Goal: Information Seeking & Learning: Learn about a topic

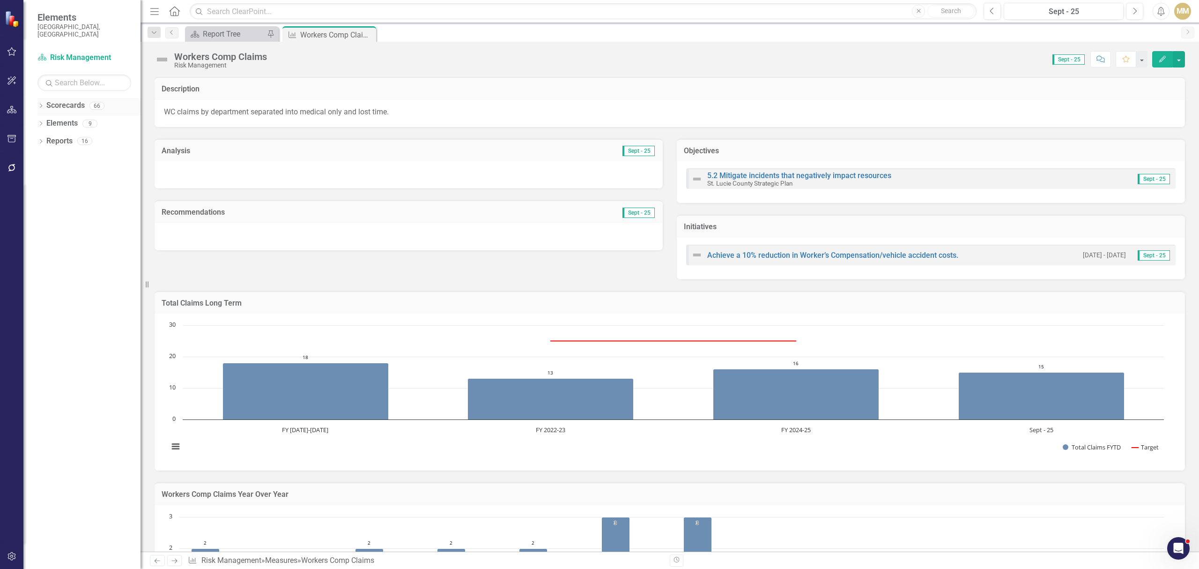
click at [51, 100] on link "Scorecards" at bounding box center [65, 105] width 38 height 11
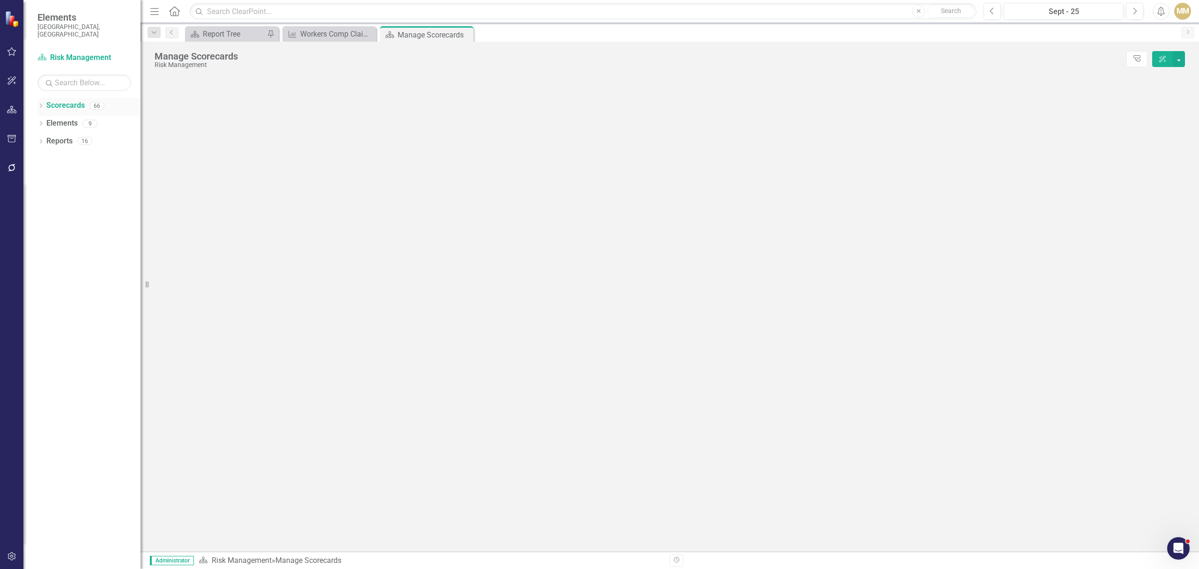
click at [44, 104] on icon "Dropdown" at bounding box center [40, 106] width 7 height 5
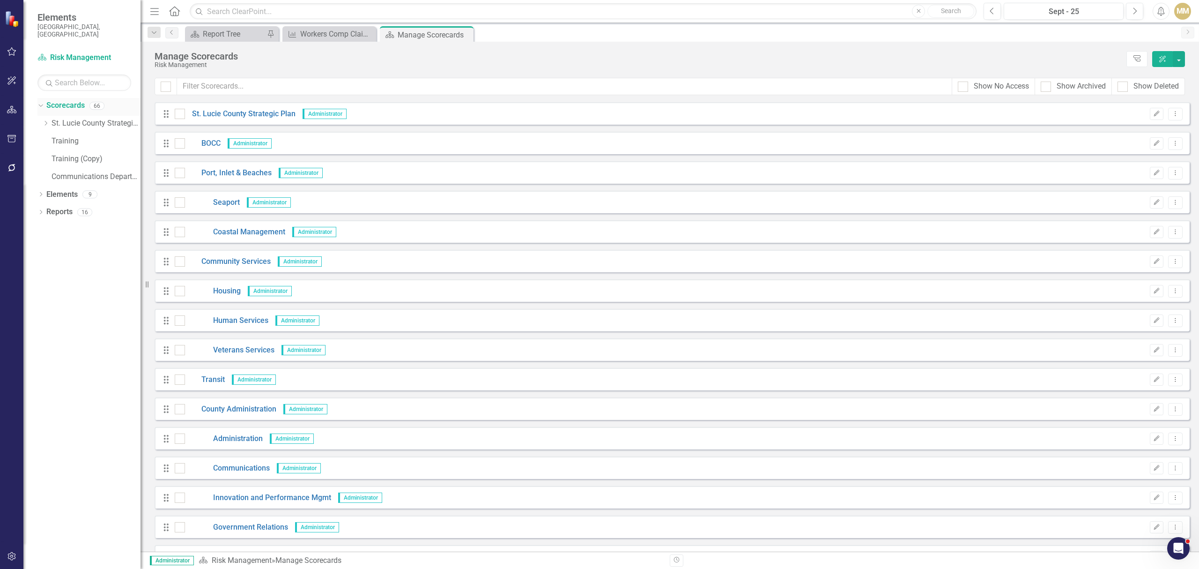
click at [41, 102] on icon "Dropdown" at bounding box center [39, 105] width 5 height 7
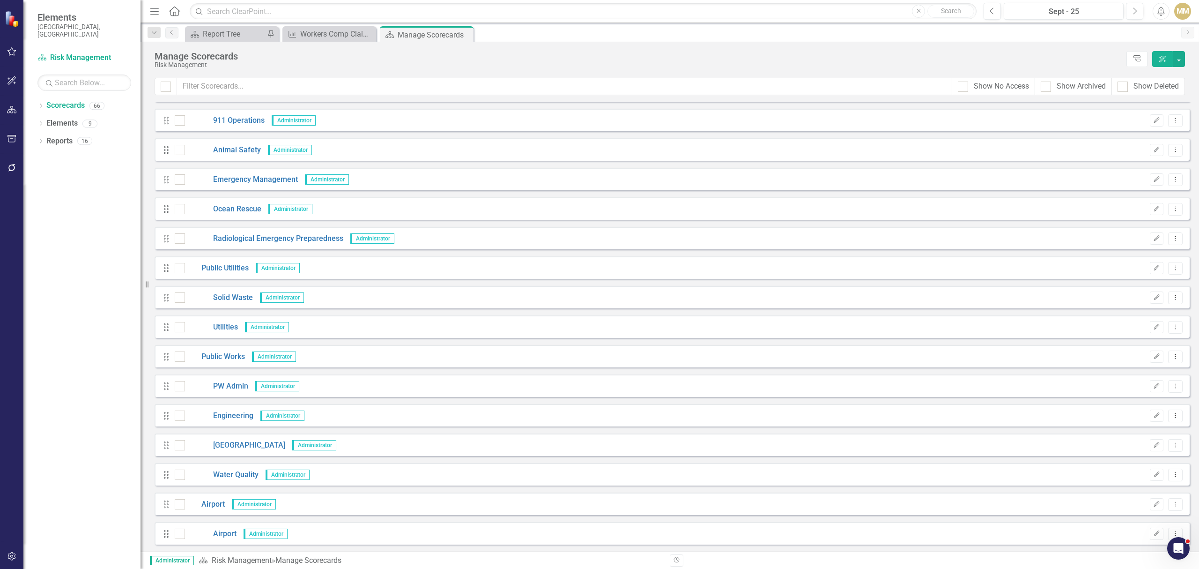
scroll to position [1436, 0]
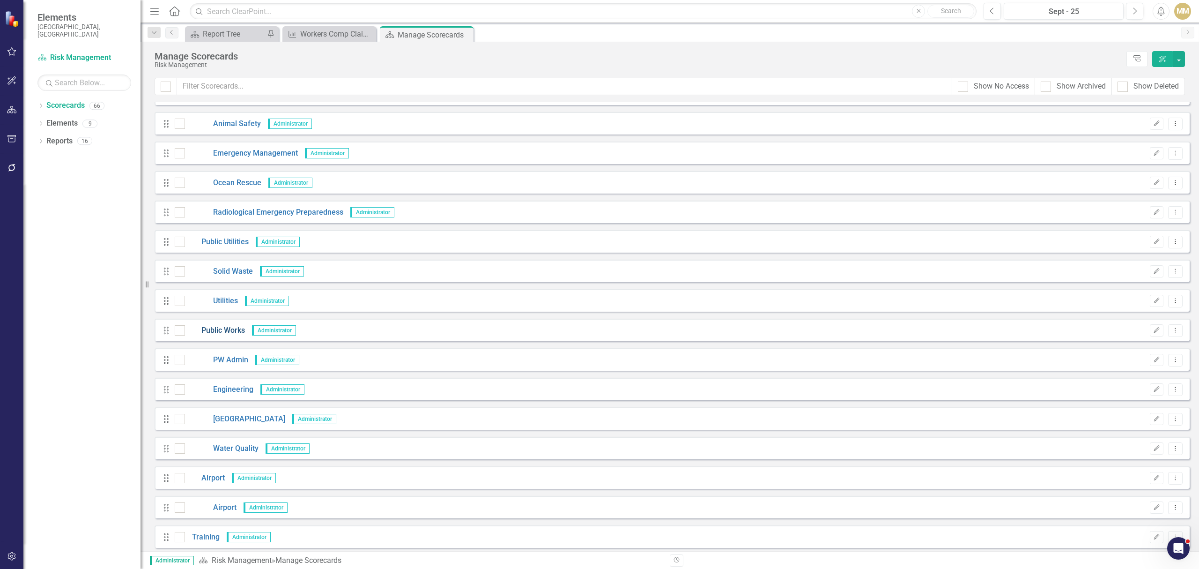
click at [214, 329] on link "Public Works" at bounding box center [215, 330] width 60 height 11
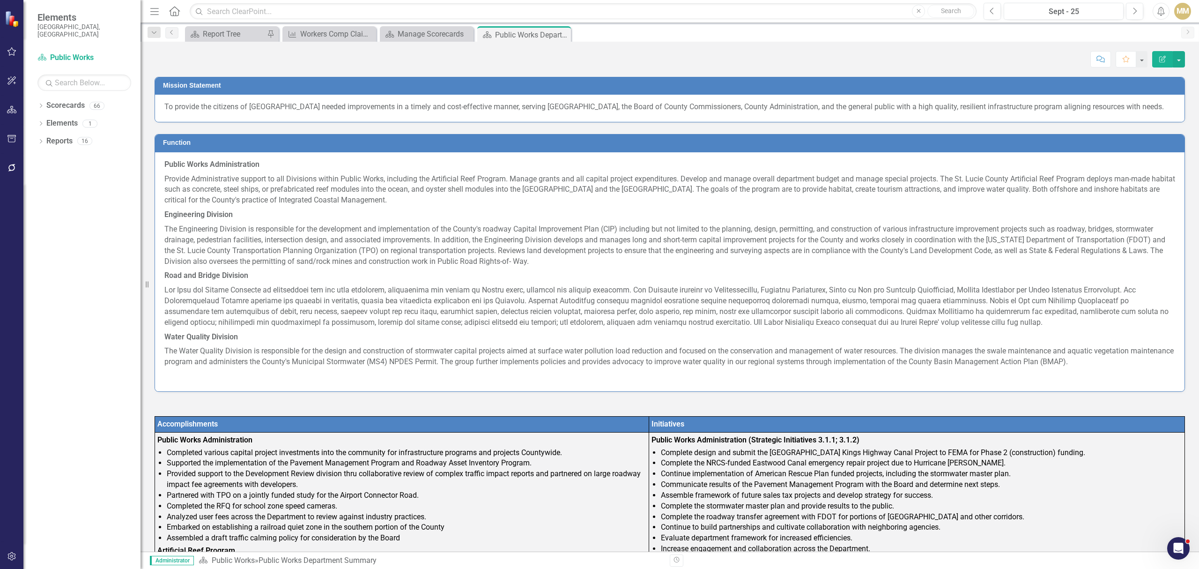
click at [1166, 57] on button "Edit Report" at bounding box center [1162, 59] width 21 height 16
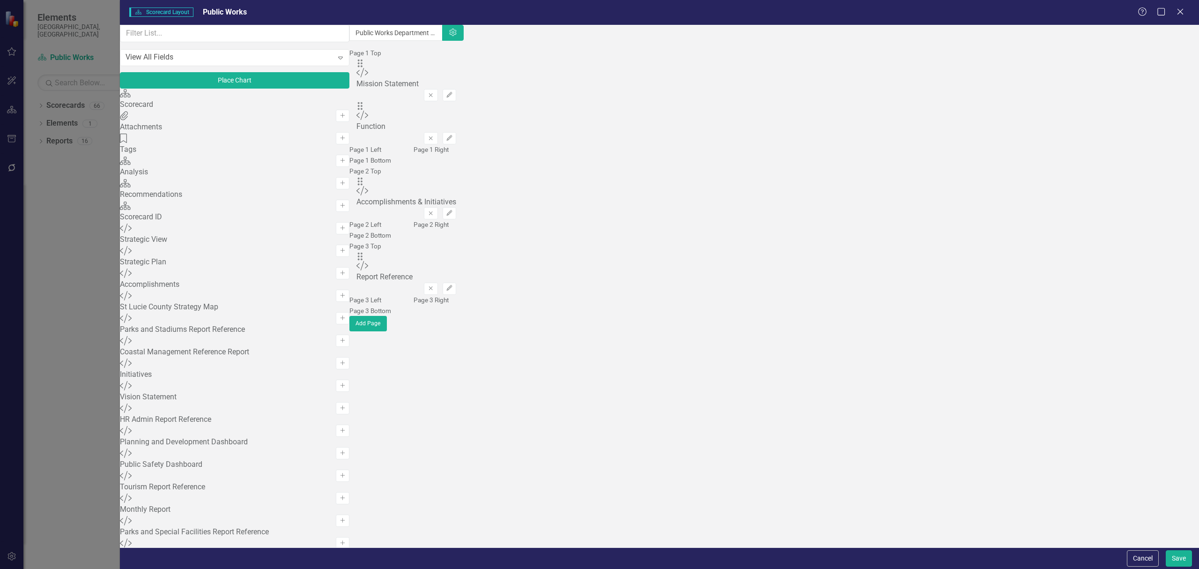
click at [79, 142] on div "Scorecard Scorecard Layout Public Works Help Maximize Close View All Fields Exp…" at bounding box center [599, 284] width 1199 height 569
click at [1178, 12] on icon "Close" at bounding box center [1180, 11] width 12 height 9
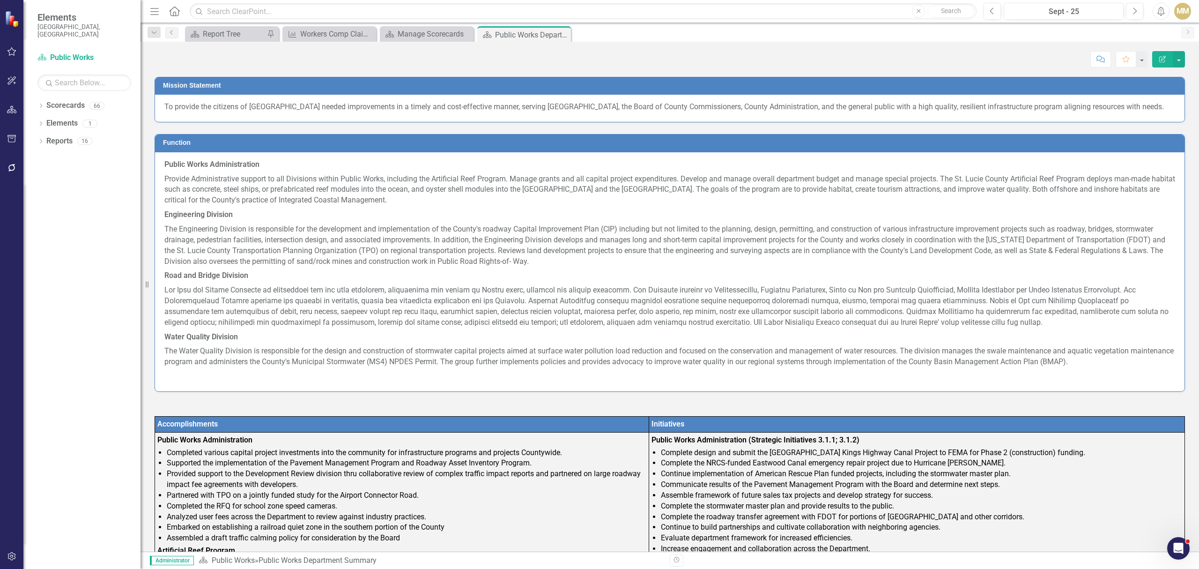
click at [371, 112] on p "To provide the citizens of [GEOGRAPHIC_DATA] needed improvements in a timely an…" at bounding box center [669, 107] width 1011 height 11
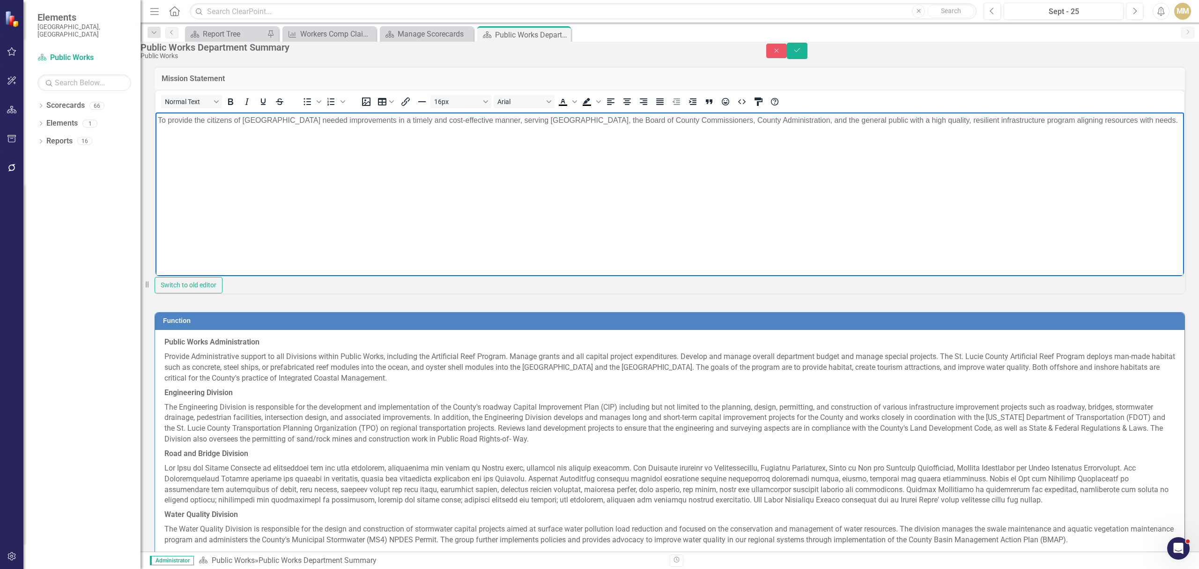
click at [303, 119] on p "To provide the citizens of [GEOGRAPHIC_DATA] needed improvements in a timely an…" at bounding box center [670, 119] width 1024 height 11
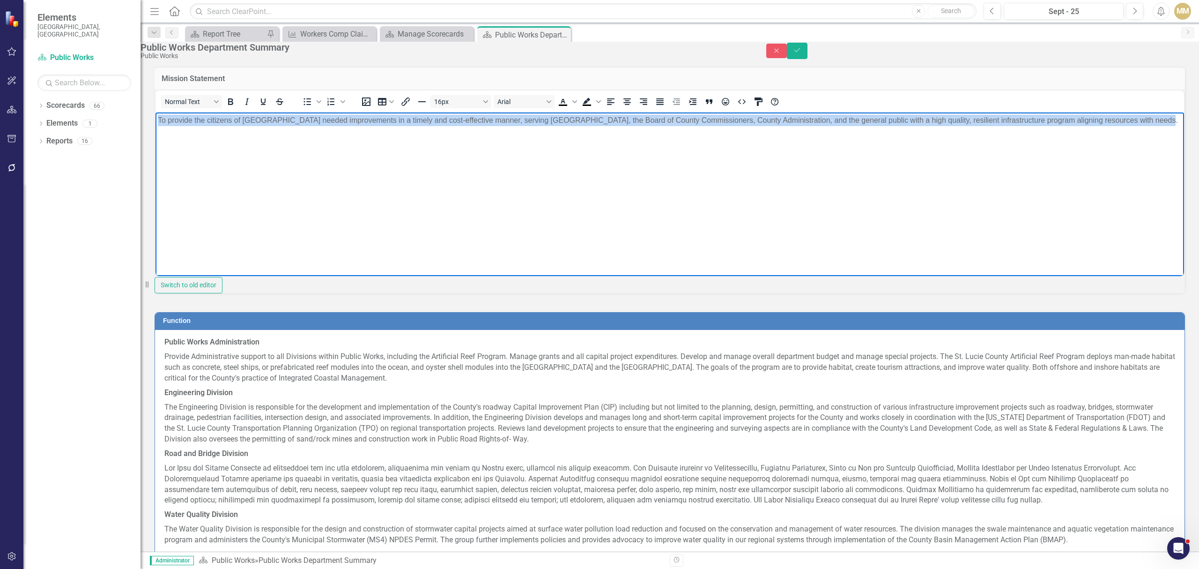
click at [303, 119] on p "To provide the citizens of [GEOGRAPHIC_DATA] needed improvements in a timely an…" at bounding box center [670, 119] width 1024 height 11
copy p "To provide the citizens of [GEOGRAPHIC_DATA] needed improvements in a timely an…"
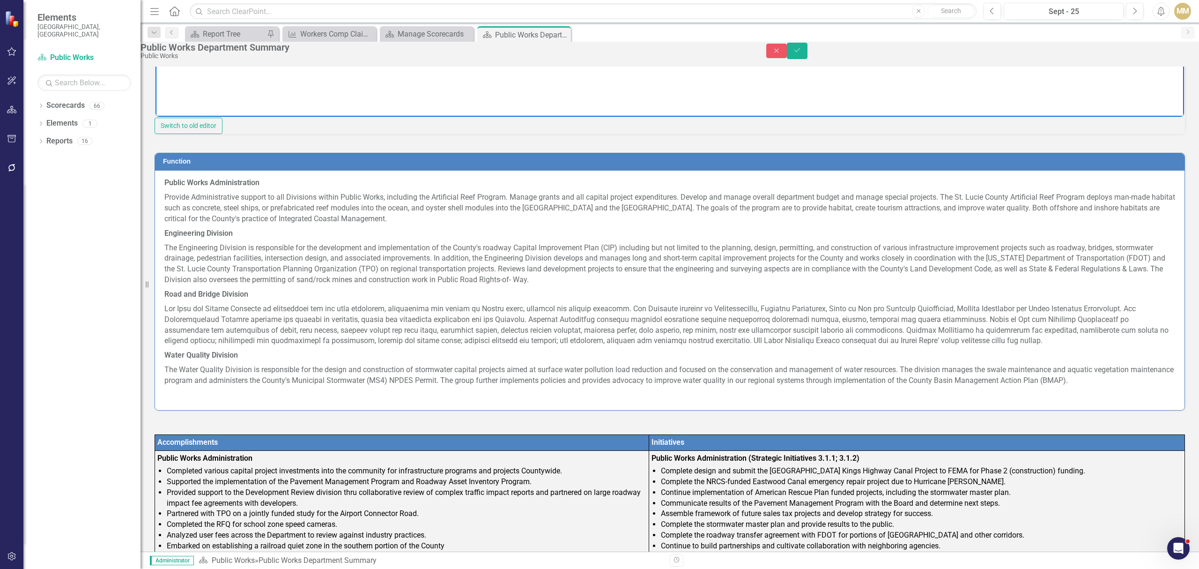
scroll to position [187, 0]
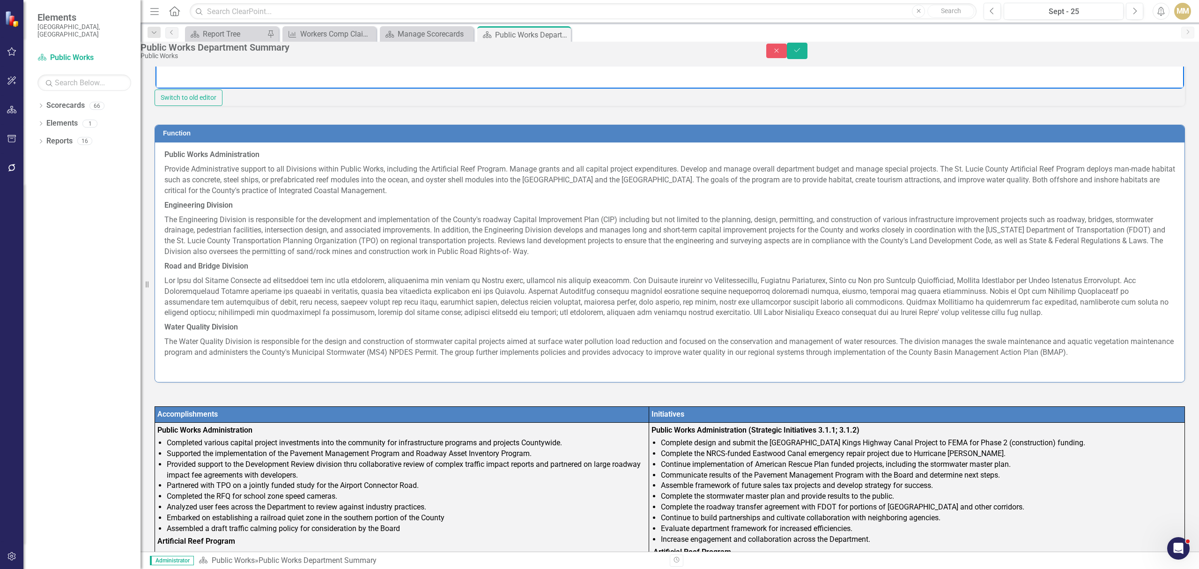
click at [349, 162] on p "Public Works Administration" at bounding box center [669, 155] width 1011 height 13
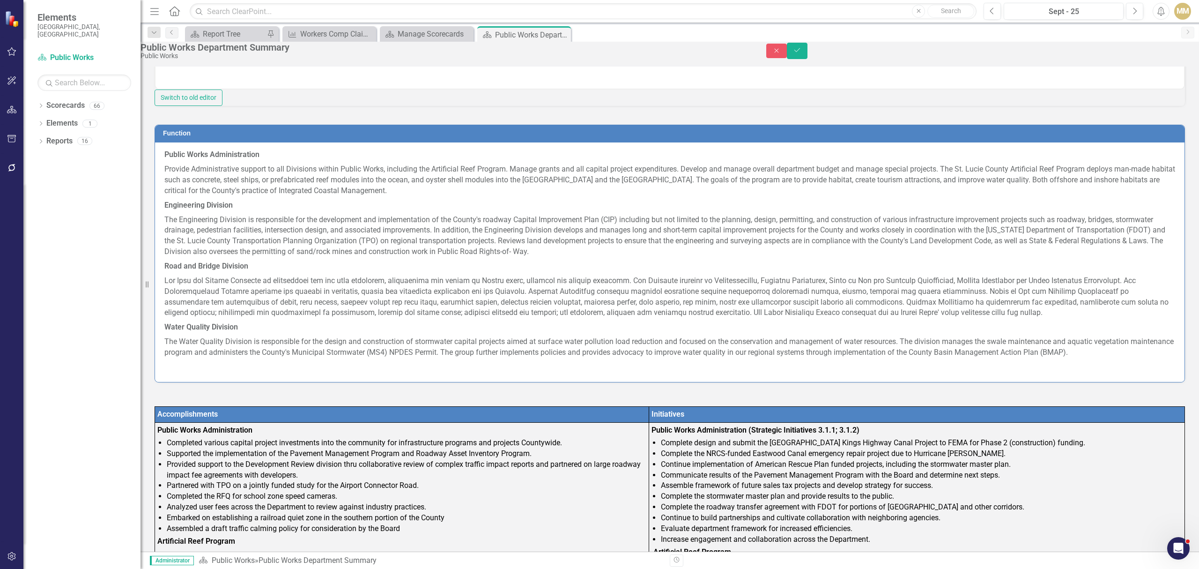
click at [411, 198] on p "Provide Administrative support to all Divisions within Public Works, including …" at bounding box center [669, 180] width 1011 height 36
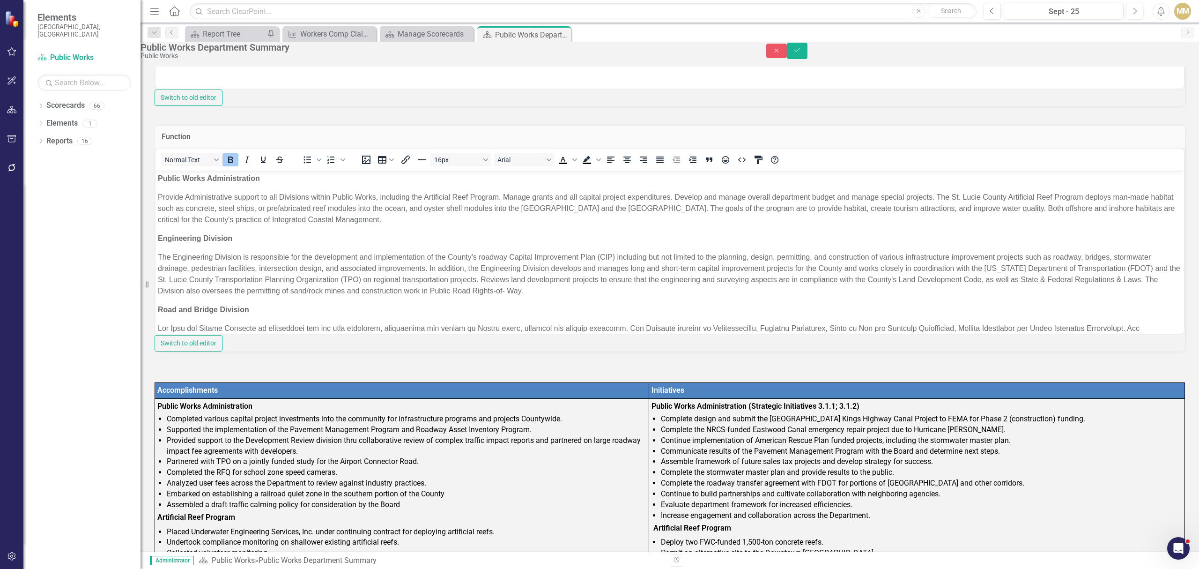
scroll to position [0, 0]
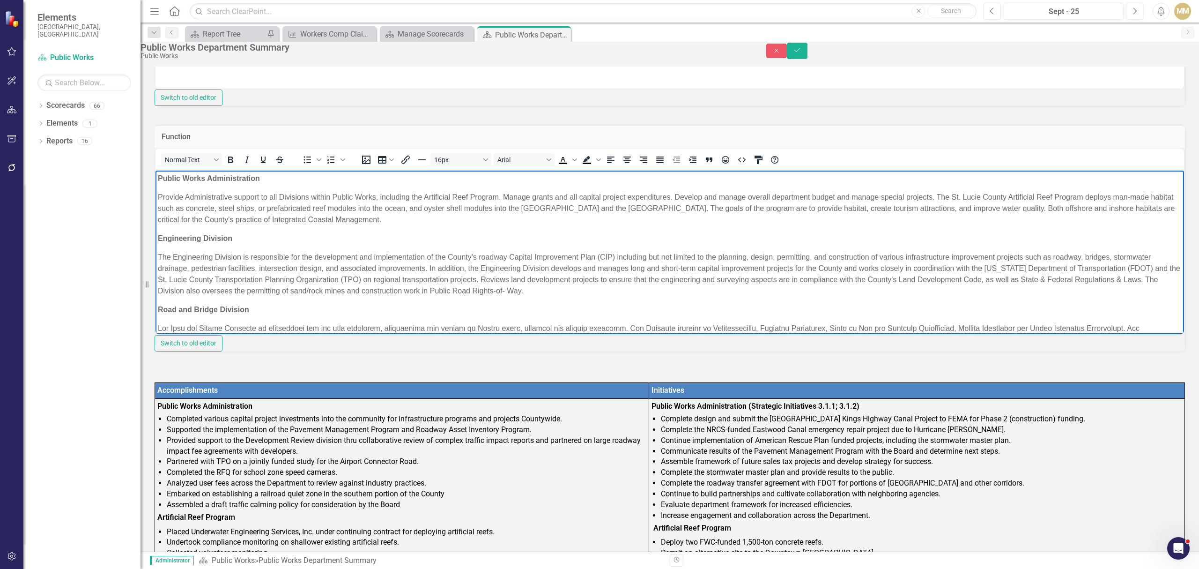
drag, startPoint x: 472, startPoint y: 217, endPoint x: 280, endPoint y: 407, distance: 269.3
click at [156, 195] on html "Public Works Administration Provide Administrative support to all Divisions wit…" at bounding box center [670, 307] width 1029 height 275
copy p "Provide Administrative support to all Divisions within Public Works, including …"
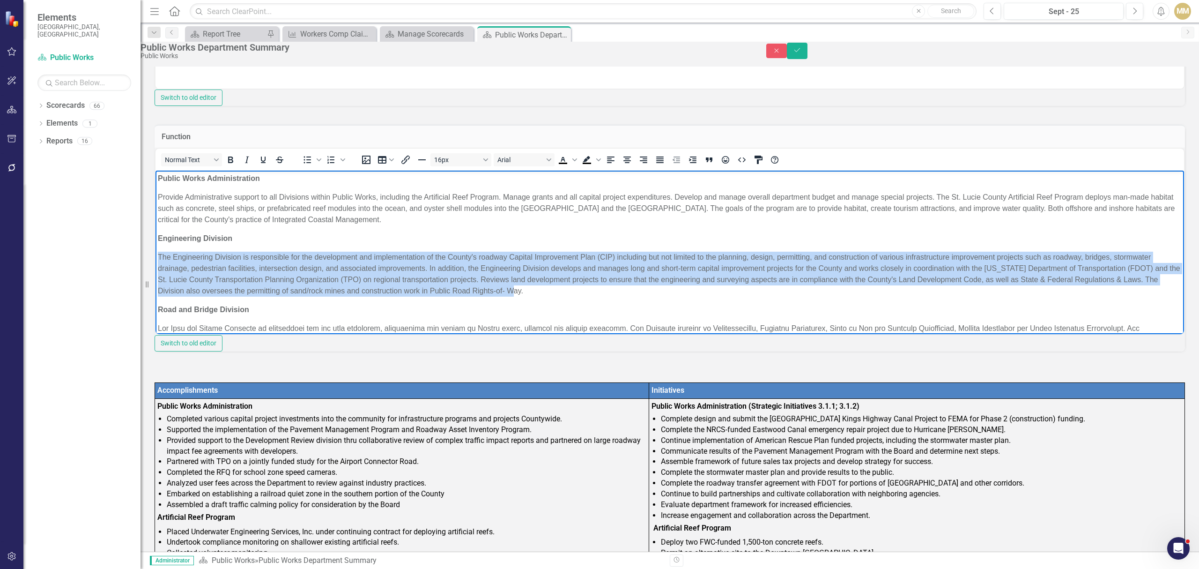
drag, startPoint x: 616, startPoint y: 293, endPoint x: 290, endPoint y: 460, distance: 366.0
click at [156, 248] on html "Public Works Administration Provide Administrative support to all Divisions wit…" at bounding box center [670, 307] width 1029 height 275
copy p "The Engineering Division is responsible for the development and implementation …"
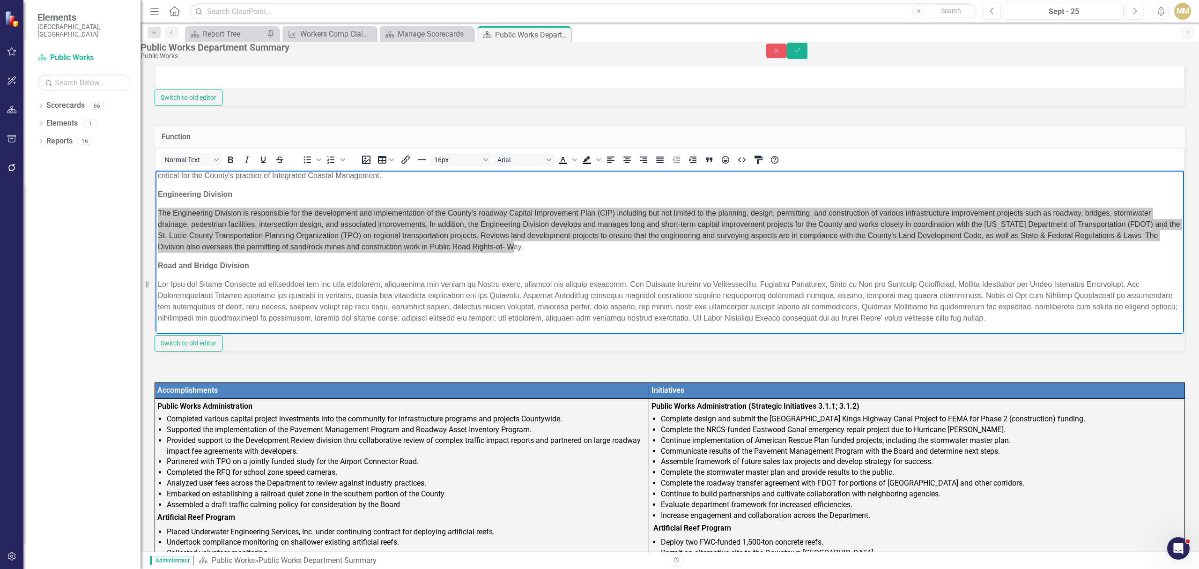
scroll to position [111, 0]
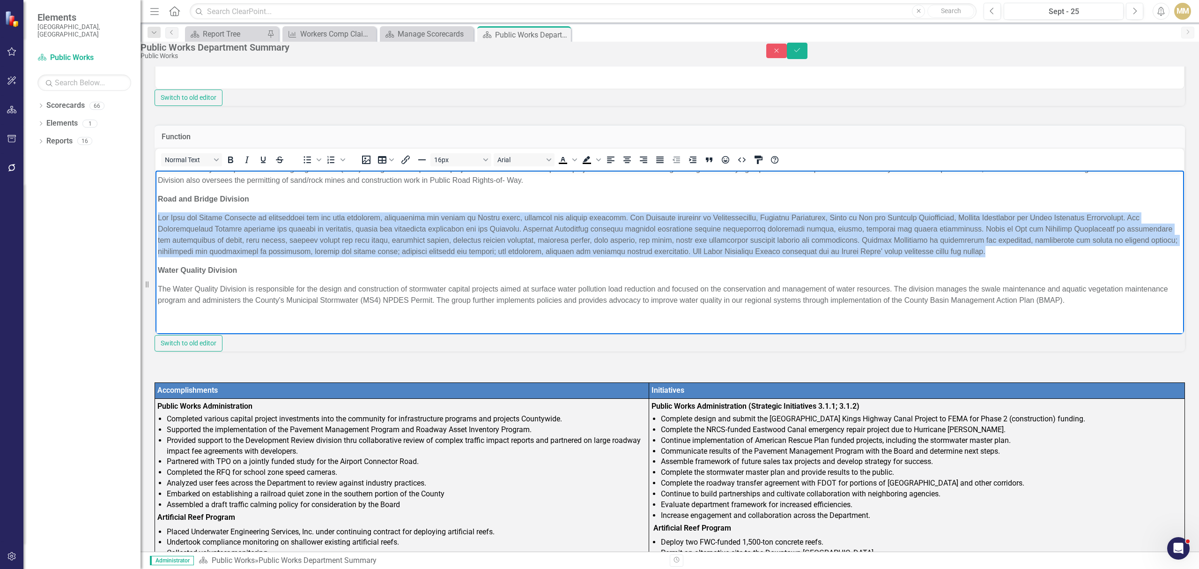
drag, startPoint x: 1139, startPoint y: 253, endPoint x: 155, endPoint y: 217, distance: 984.9
click at [156, 217] on html "Public Works Administration Provide Administrative support to all Divisions wit…" at bounding box center [670, 196] width 1029 height 275
copy p "The Road and Bridge Division is responsible for the safe operation, maintenance…"
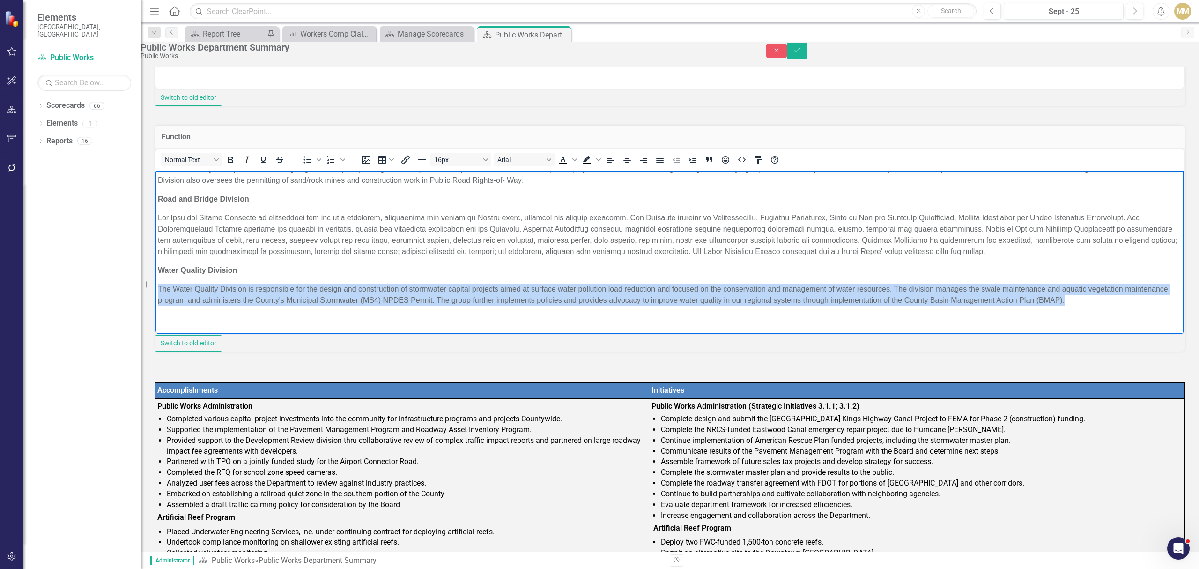
drag, startPoint x: 1115, startPoint y: 300, endPoint x: 290, endPoint y: 491, distance: 846.3
click at [156, 280] on html "Public Works Administration Provide Administrative support to all Divisions wit…" at bounding box center [670, 196] width 1029 height 275
copy p "The Water Quality Division is responsible for the design and construction of st…"
click at [170, 331] on body "Public Works Administration Provide Administrative support to all Divisions wit…" at bounding box center [670, 196] width 1029 height 275
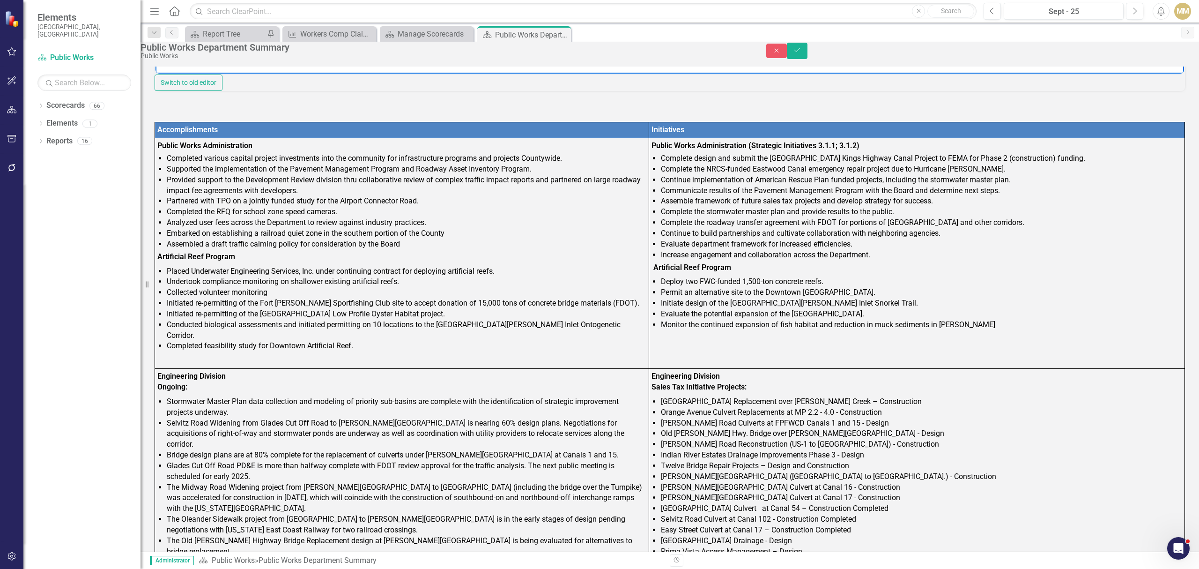
scroll to position [437, 0]
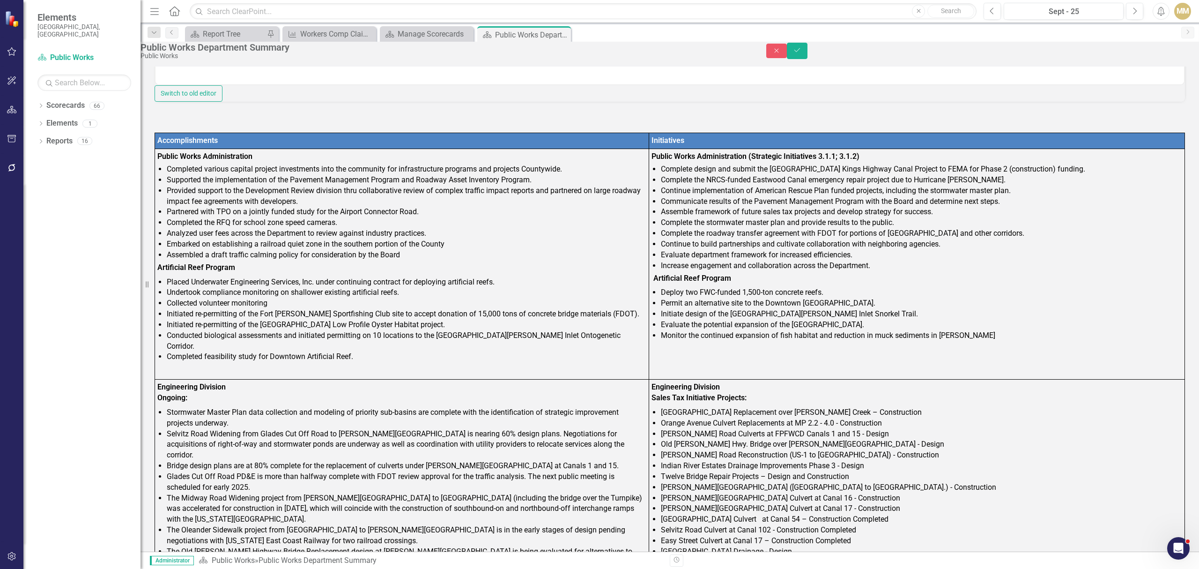
click at [235, 228] on li "Completed the RFQ for school zone speed cameras." at bounding box center [407, 222] width 480 height 11
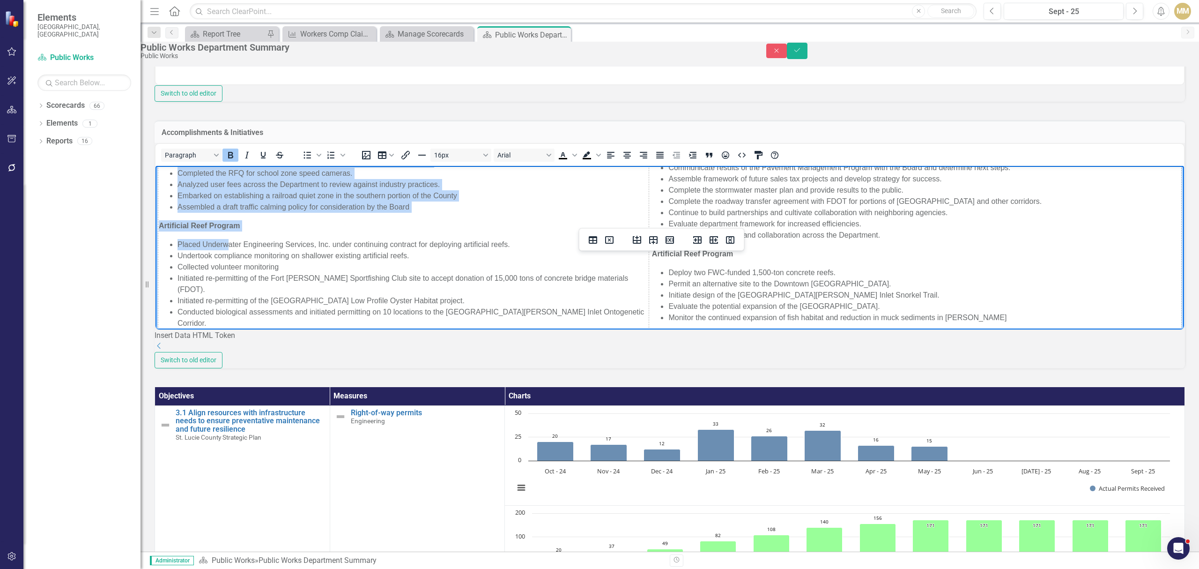
scroll to position [125, 0]
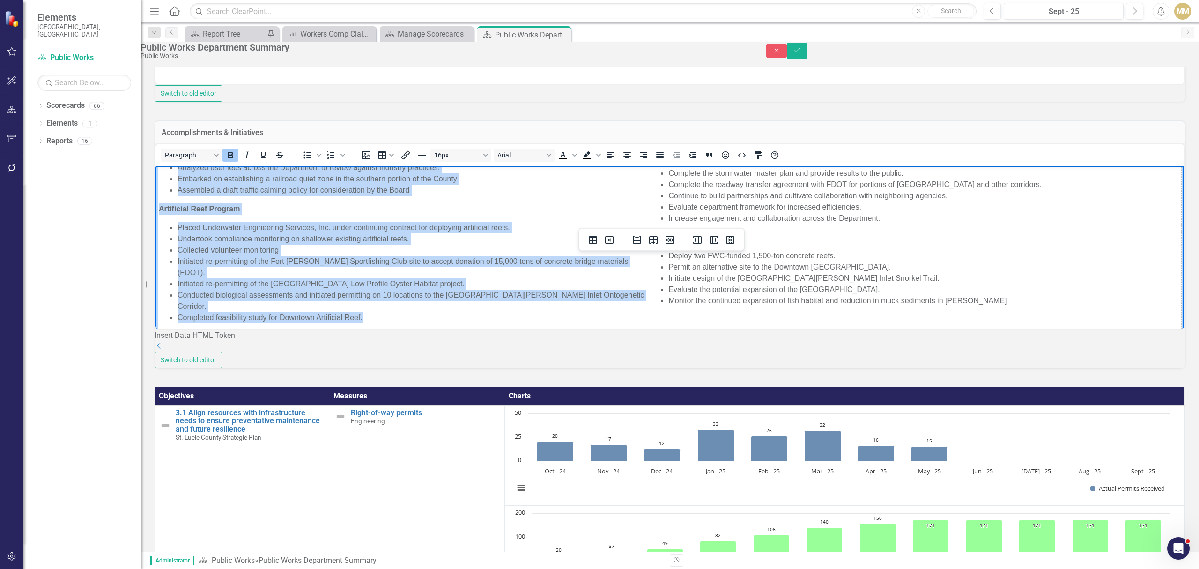
drag, startPoint x: 160, startPoint y: 215, endPoint x: 378, endPoint y: 295, distance: 231.7
click at [378, 295] on td "Public Works Administration Completed various capital project investments into …" at bounding box center [403, 216] width 491 height 267
copy td "Public Works Administration Completed various capital project investments into …"
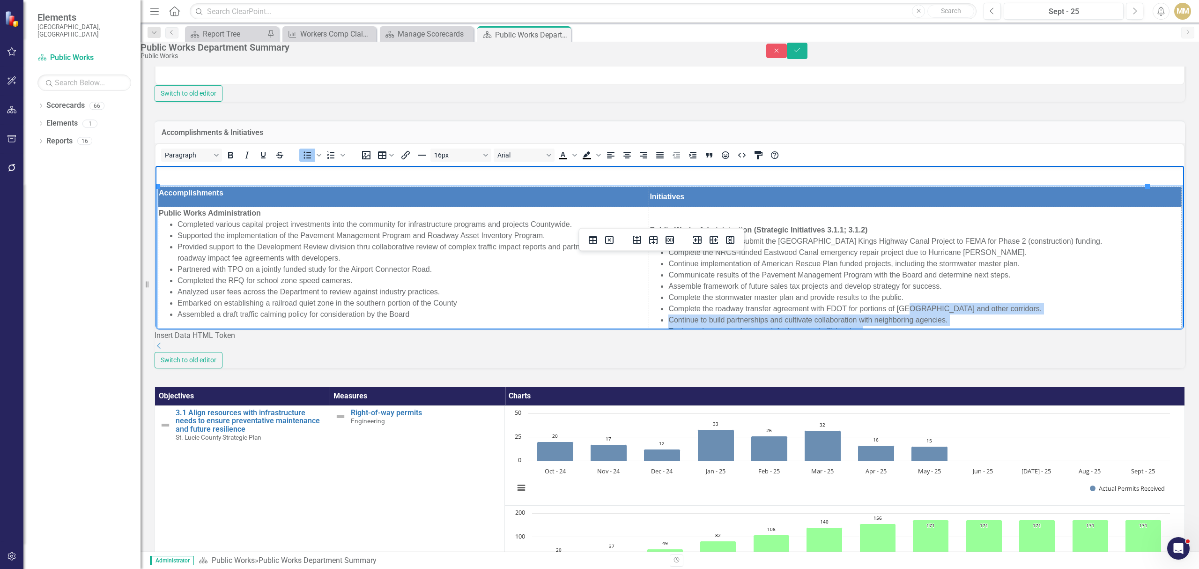
scroll to position [0, 0]
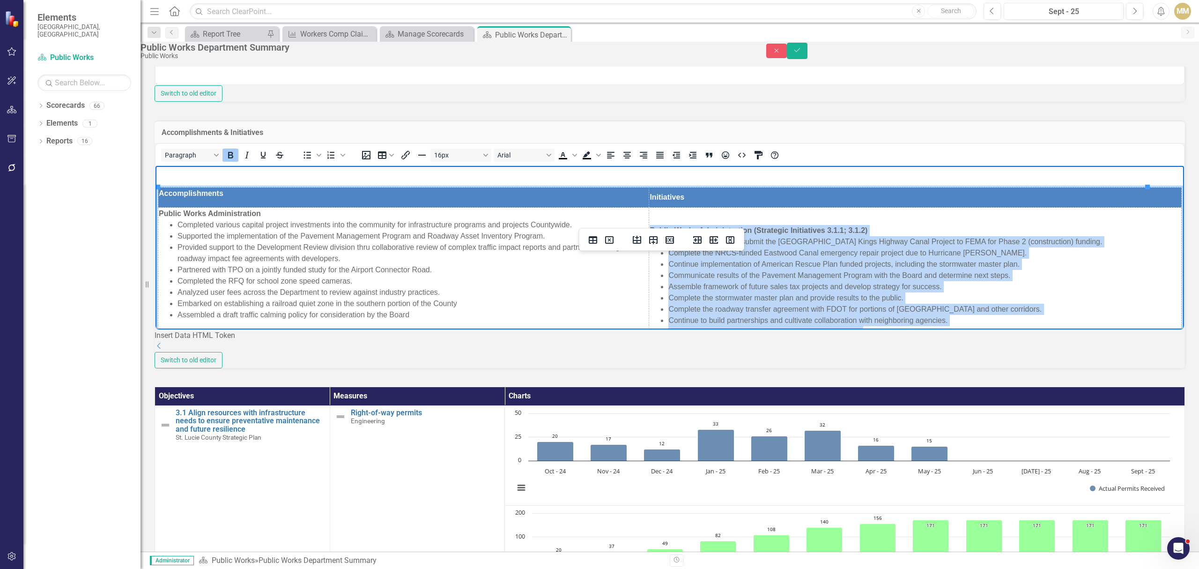
drag, startPoint x: 972, startPoint y: 290, endPoint x: 635, endPoint y: 217, distance: 344.1
copy td "Loremi Dolor Sitametconsect (Adipiscin Elitseddoei 8.3.6; 3.3.7) Temporin utlab…"
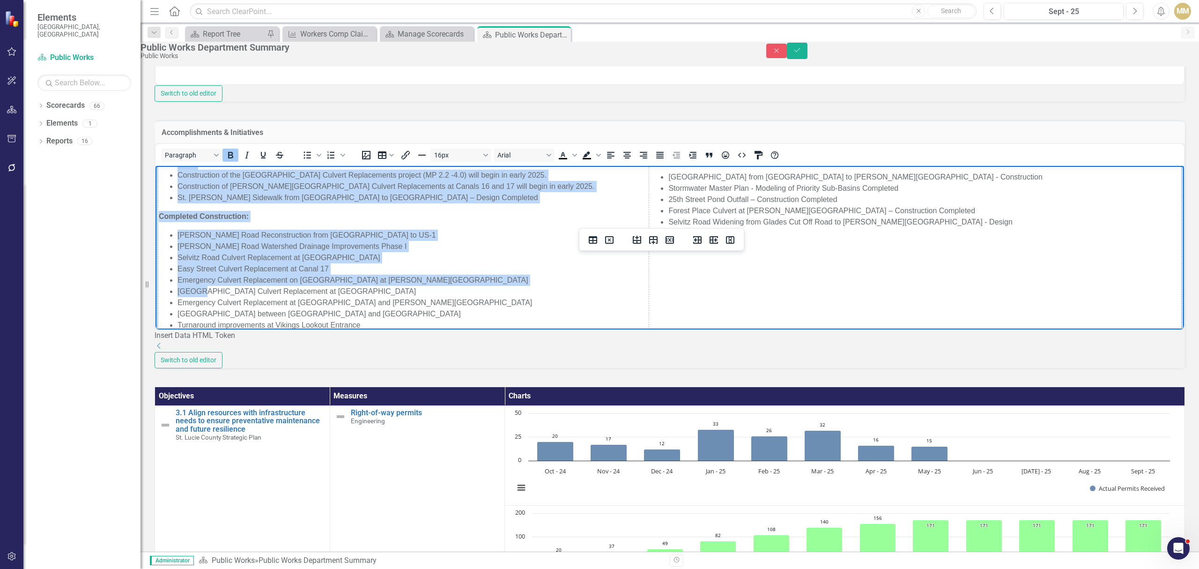
scroll to position [687, 0]
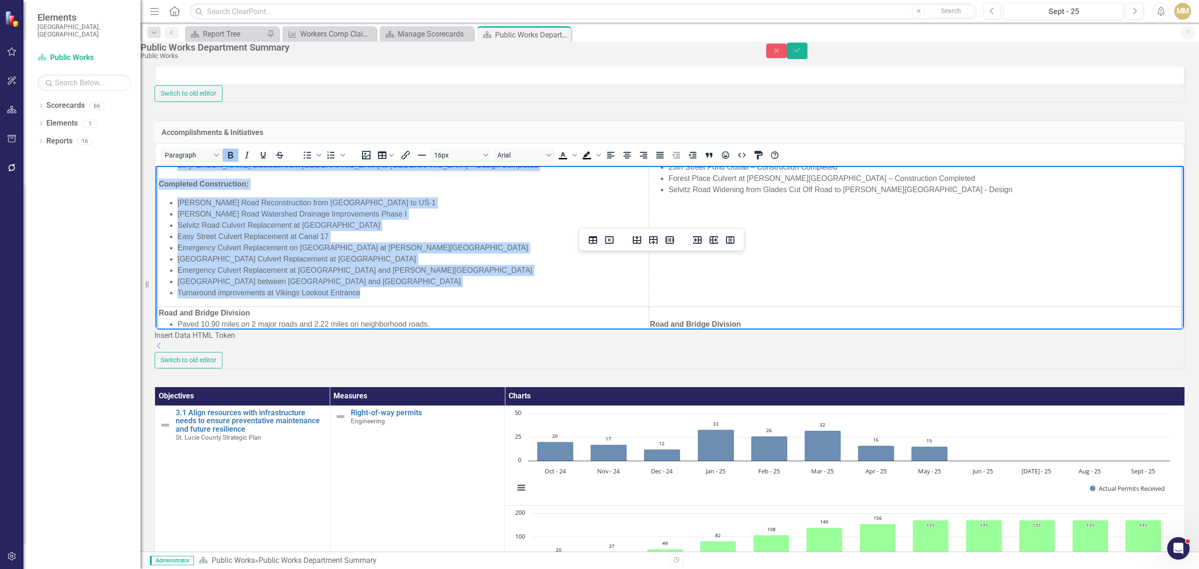
drag, startPoint x: 160, startPoint y: 211, endPoint x: 369, endPoint y: 224, distance: 208.9
click at [369, 224] on td "Engineering Division Ongoing: Stormwater Master Plan data collection and modeli…" at bounding box center [403, 47] width 491 height 519
copy td "Loremipsumd Sitametc Adipisc: Elitseddoe Tempor Inci utla etdolorema ali enimad…"
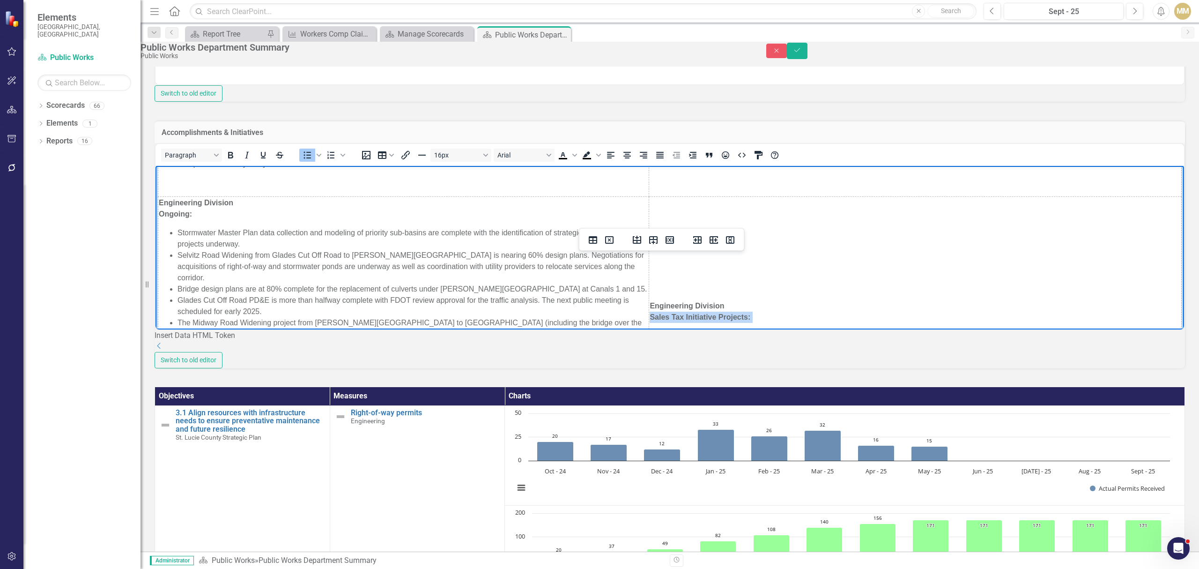
scroll to position [250, 0]
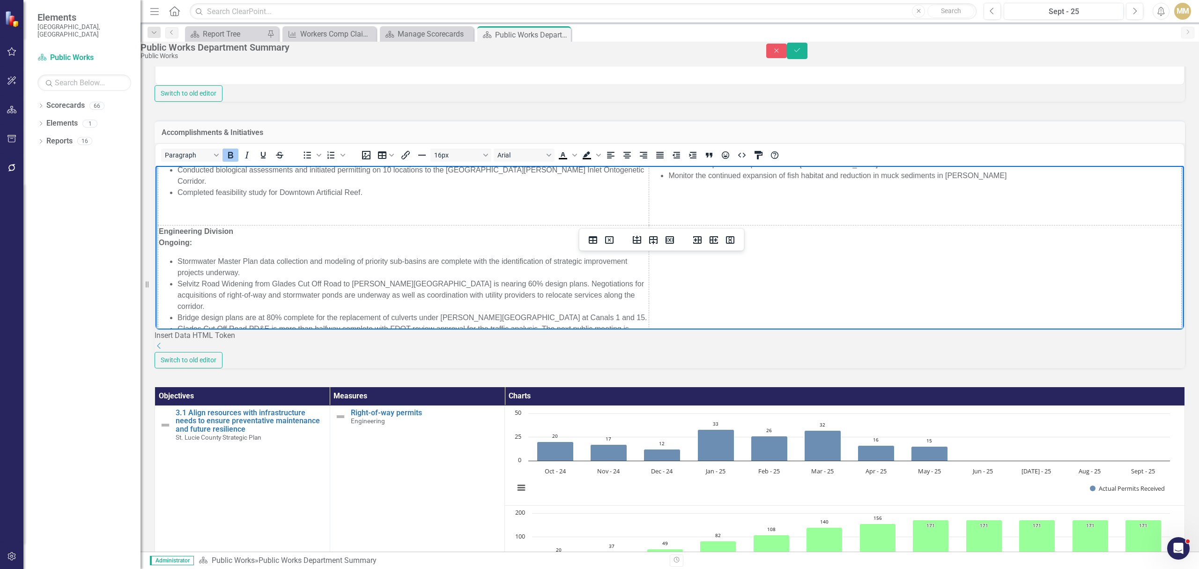
drag, startPoint x: 918, startPoint y: 271, endPoint x: 635, endPoint y: 274, distance: 282.5
click at [649, 279] on td "Engineering Division Sales Tax Initiative Projects: [GEOGRAPHIC_DATA] Replaceme…" at bounding box center [915, 484] width 533 height 519
copy td "Loremipsumd Sitametc Adipi Eli Seddoeiusm Temporin: Utla Etdo Magnaa Enimadmini…"
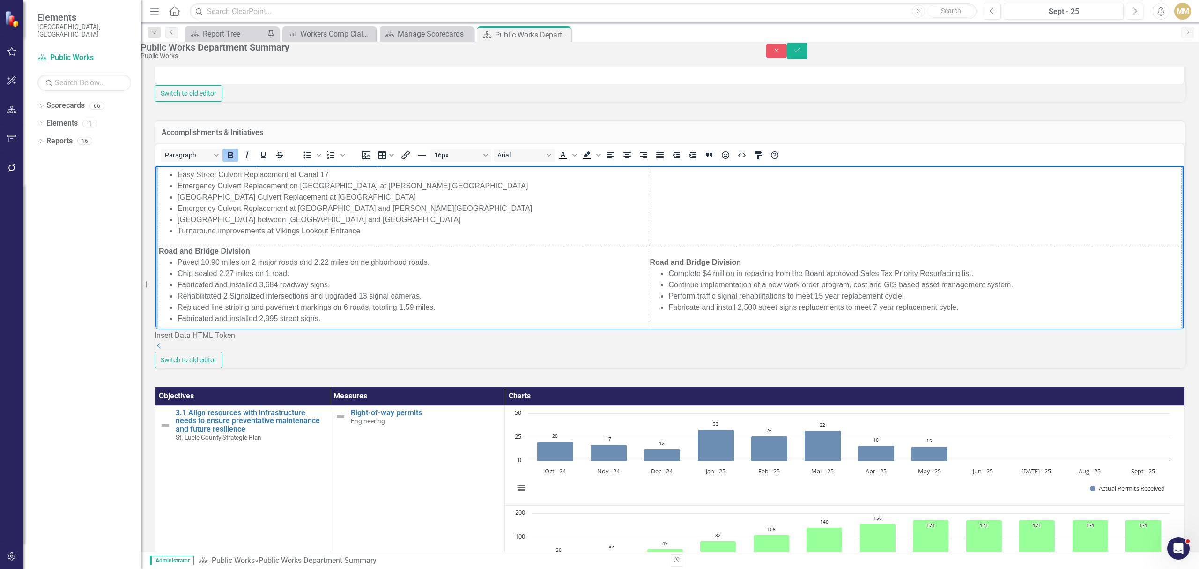
scroll to position [750, 0]
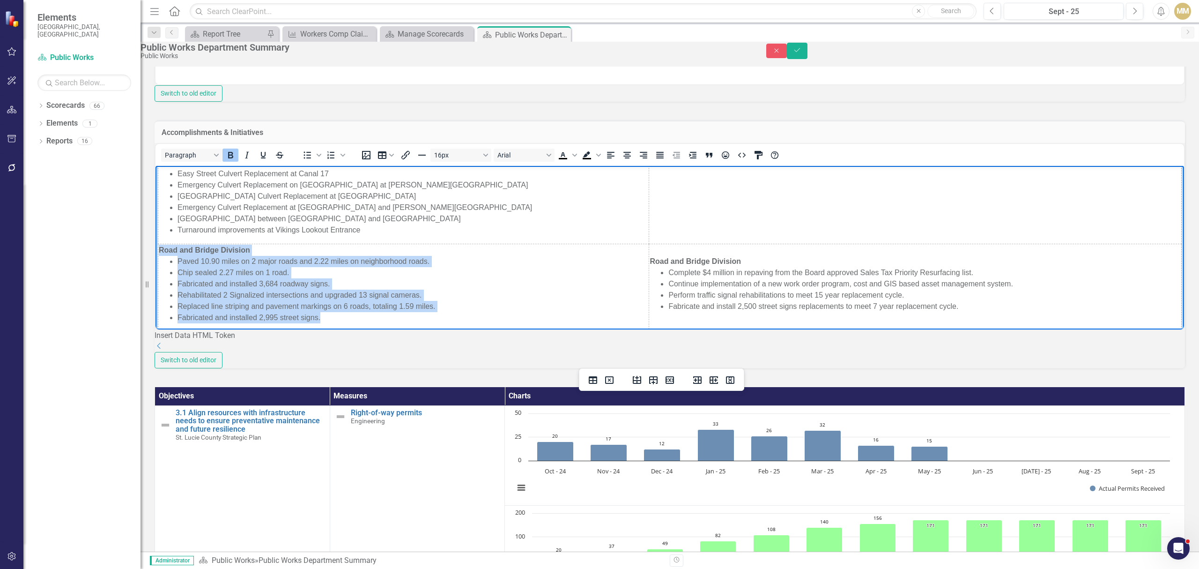
drag, startPoint x: 159, startPoint y: 183, endPoint x: 324, endPoint y: 245, distance: 175.7
click at [324, 245] on td "Road and Bridge Division Paved 10.90 miles on 2 major roads and 2.22 miles on n…" at bounding box center [403, 288] width 491 height 88
copy td "Road and Bridge Division Paved 10.90 miles on 2 major roads and 2.22 miles on n…"
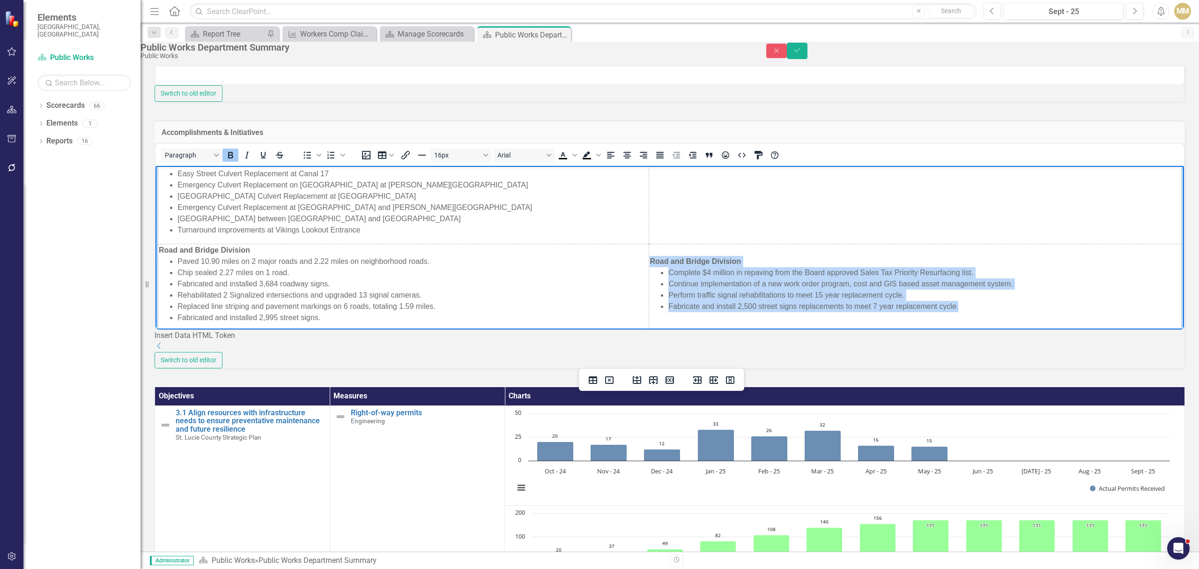
drag, startPoint x: 943, startPoint y: 241, endPoint x: 634, endPoint y: 195, distance: 312.5
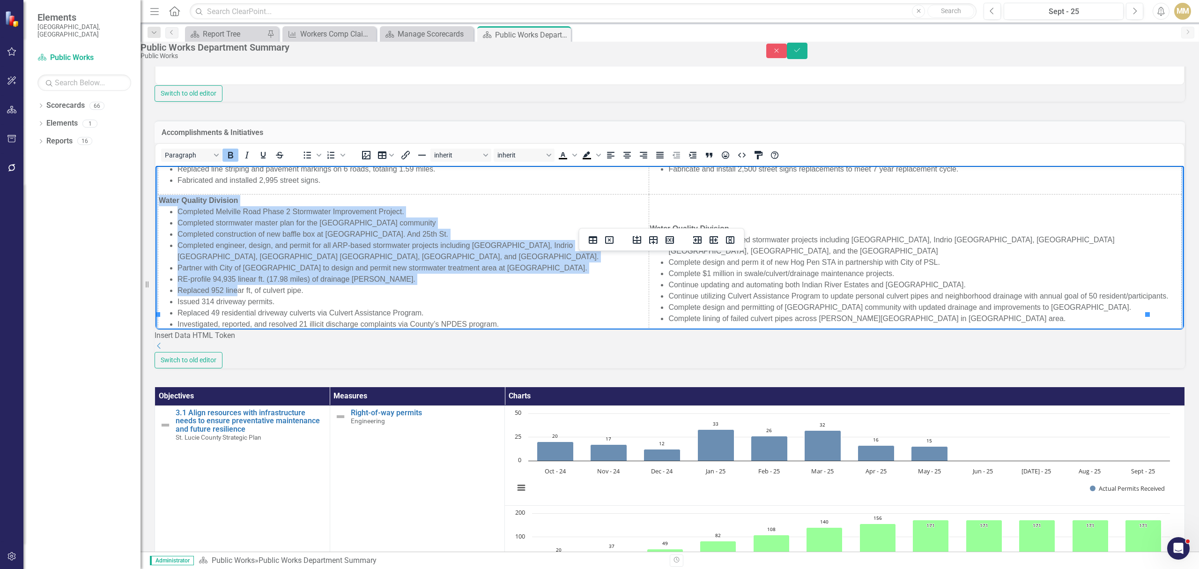
scroll to position [892, 0]
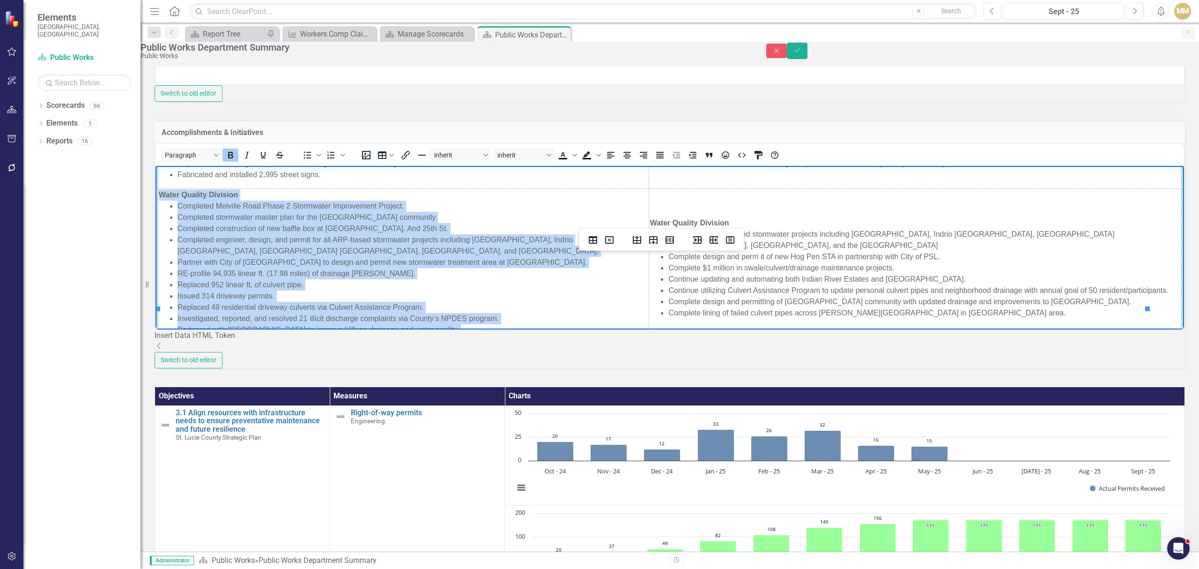
drag, startPoint x: 160, startPoint y: 209, endPoint x: 393, endPoint y: 271, distance: 240.8
click at [393, 271] on td "Water Quality Division Completed [GEOGRAPHIC_DATA] Phase 2 Stormwater Improveme…" at bounding box center [403, 272] width 491 height 166
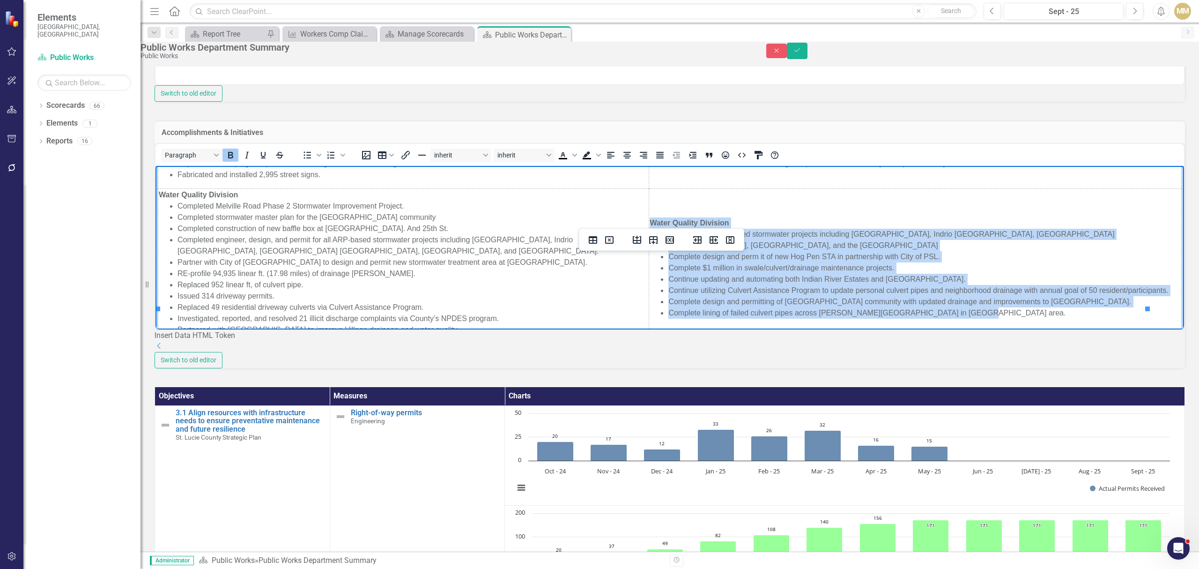
drag, startPoint x: 635, startPoint y: 277, endPoint x: 972, endPoint y: 267, distance: 337.0
click at [972, 267] on td "Water Quality Division Complete all ARP-based stormwater projects including [GE…" at bounding box center [915, 272] width 533 height 166
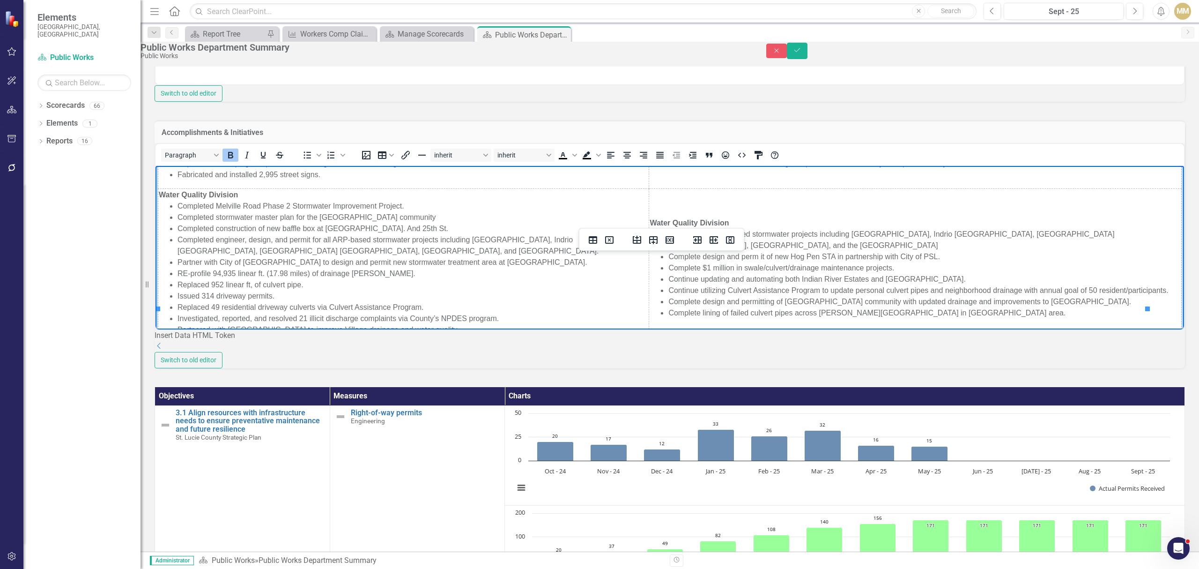
drag, startPoint x: 348, startPoint y: 297, endPoint x: 275, endPoint y: 291, distance: 72.8
click at [275, 355] on td "Strategic Objectives Supported: 1.2; 1.6; 3.1; 3.3; 3.4" at bounding box center [403, 365] width 491 height 20
drag, startPoint x: 814, startPoint y: 297, endPoint x: 746, endPoint y: 293, distance: 68.5
click at [746, 356] on p "Strategic Initiatives Supported: 3.1.1; 3.1.2" at bounding box center [915, 361] width 531 height 11
drag, startPoint x: 368, startPoint y: 297, endPoint x: 276, endPoint y: 299, distance: 91.8
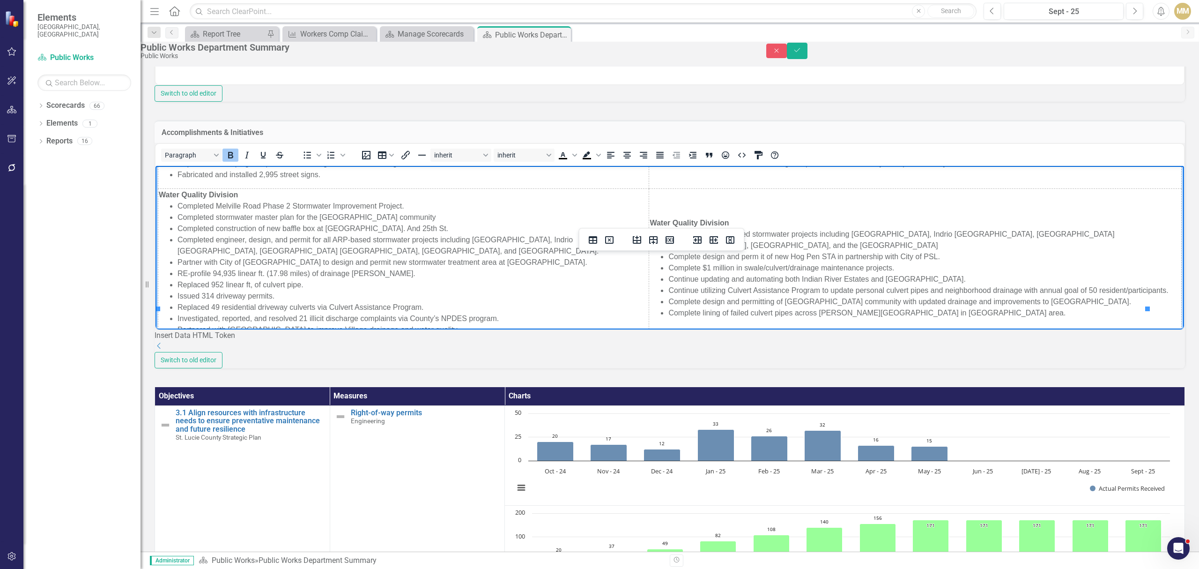
click at [276, 355] on td "Strategic Objectives Supported: 1.2; 1.6; 3.1; 3.3; 3.4" at bounding box center [403, 365] width 491 height 20
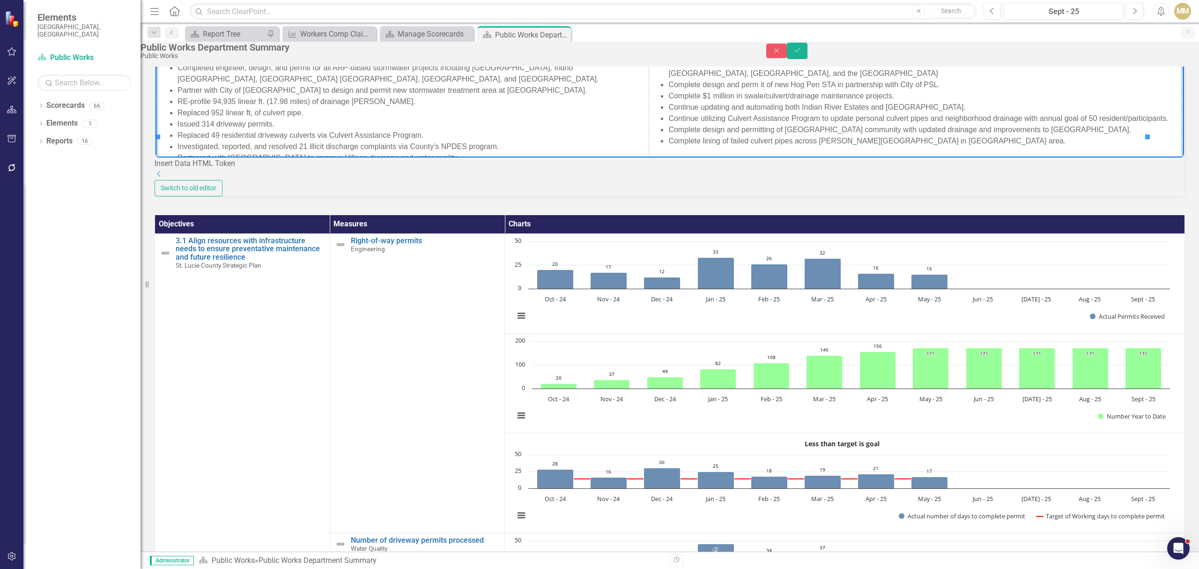
scroll to position [624, 0]
